Goal: Find specific page/section

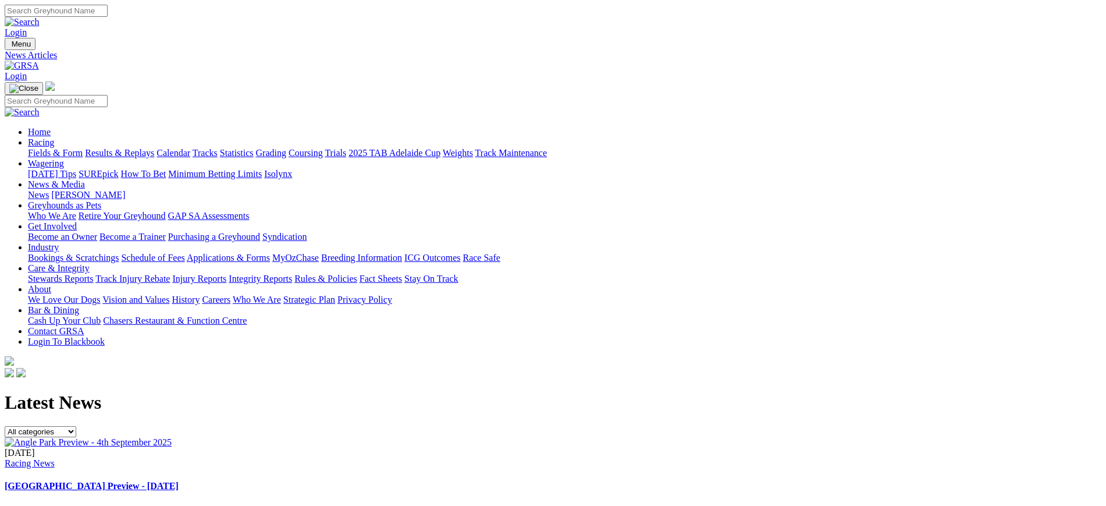
click at [39, 61] on img at bounding box center [22, 66] width 34 height 10
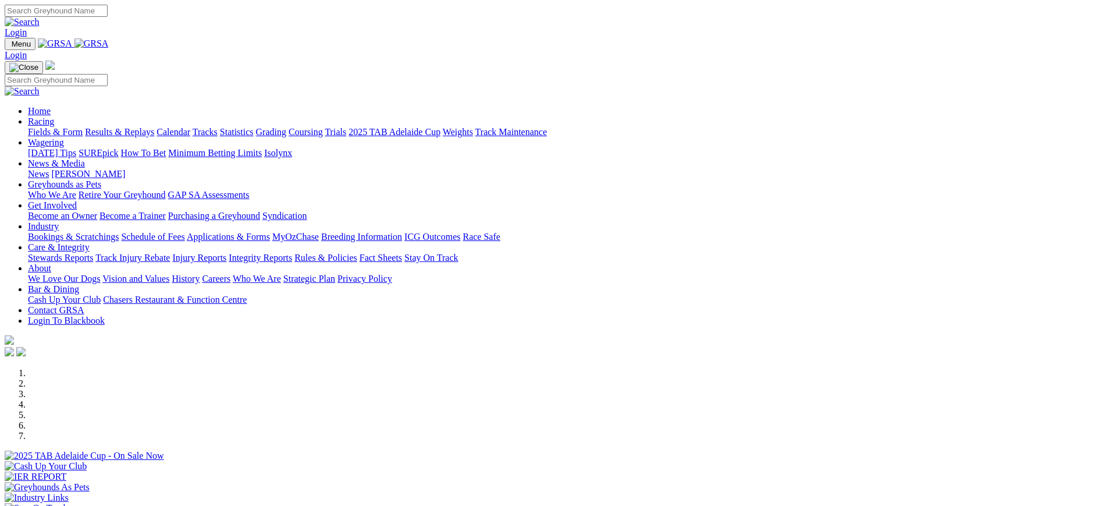
scroll to position [321, 0]
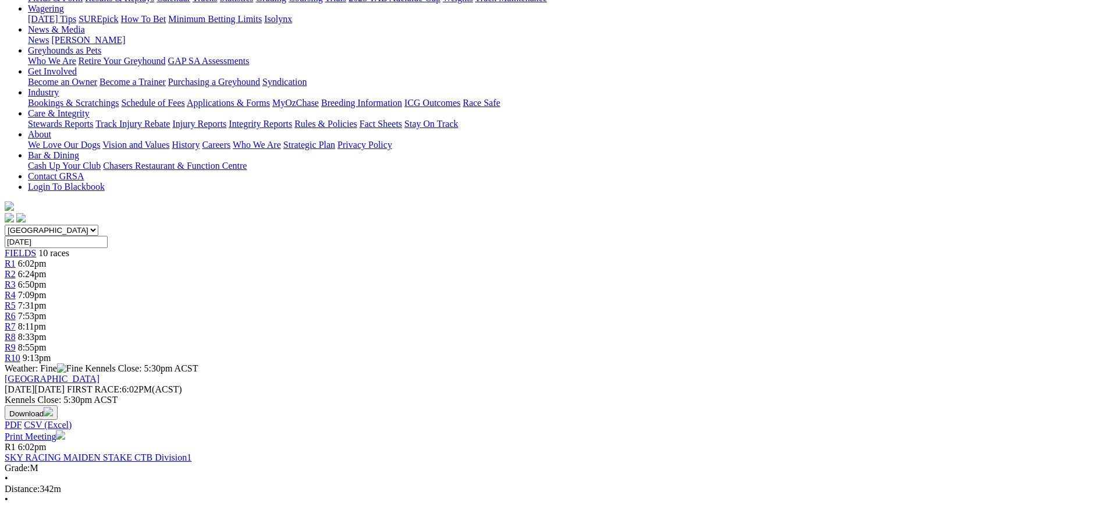
scroll to position [158, 0]
